Goal: Find contact information: Find contact information

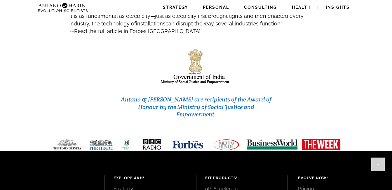
scroll to position [2533, 0]
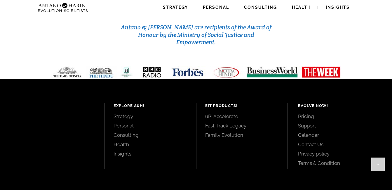
click at [314, 141] on link "Contact Us" at bounding box center [338, 144] width 81 height 6
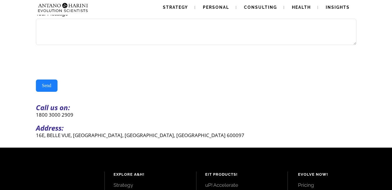
scroll to position [146, 0]
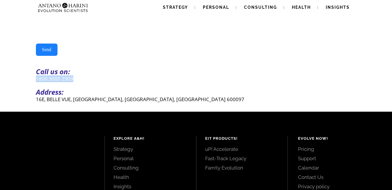
drag, startPoint x: 36, startPoint y: 83, endPoint x: 78, endPoint y: 84, distance: 41.8
click at [78, 82] on p "1800 3000 2909" at bounding box center [196, 78] width 321 height 7
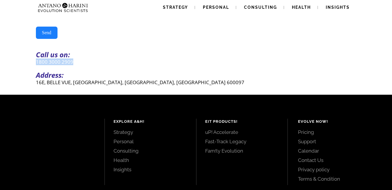
scroll to position [77, 0]
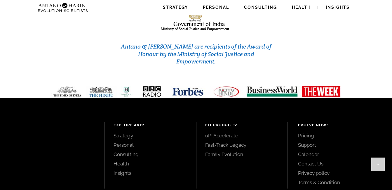
scroll to position [2533, 0]
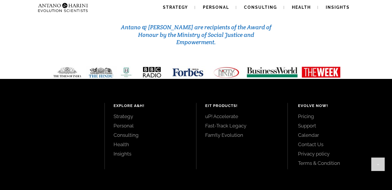
click at [308, 141] on link "Contact Us" at bounding box center [338, 144] width 81 height 6
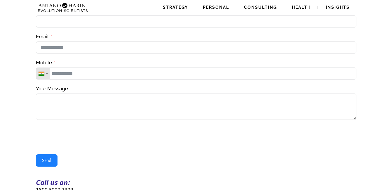
scroll to position [0, 0]
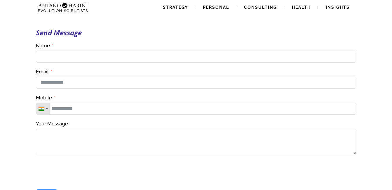
click at [164, 177] on div at bounding box center [196, 172] width 321 height 23
